Goal: Complete application form

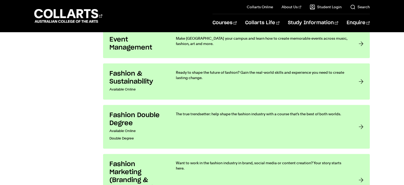
scroll to position [638, 0]
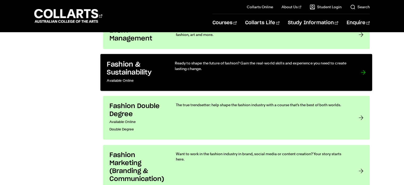
click at [363, 73] on div at bounding box center [363, 72] width 5 height 24
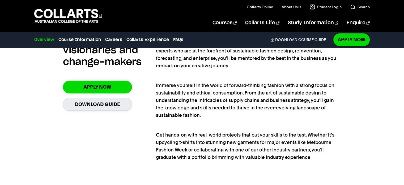
scroll to position [398, 0]
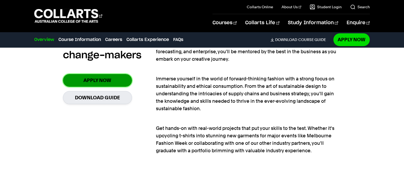
click at [105, 81] on link "Apply Now" at bounding box center [97, 80] width 69 height 12
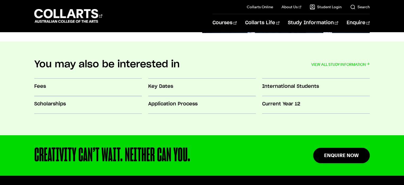
scroll to position [478, 0]
